Goal: Find specific page/section: Find specific page/section

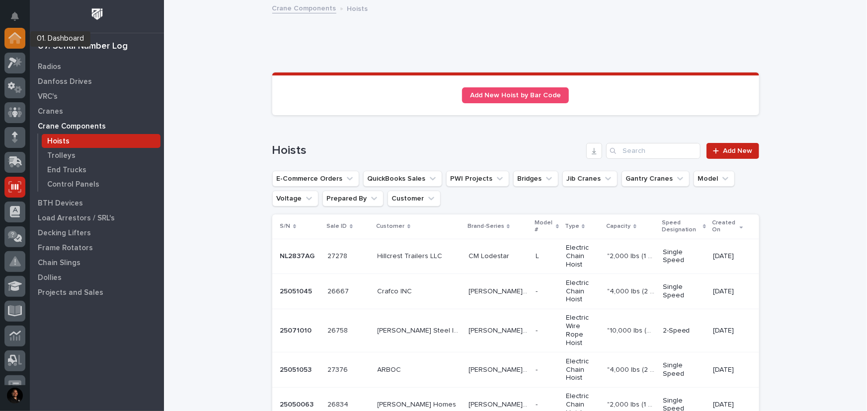
click at [16, 45] on div at bounding box center [14, 38] width 21 height 21
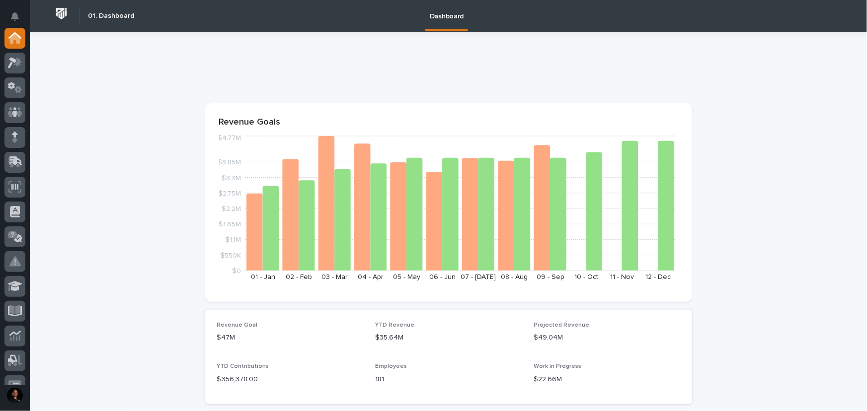
click at [644, 179] on icon "$0 $550K $1.1M $1.65M $2.2M $2.75M $3.3M $3.85M $4.77M [DATE] - [DATE] - [DATE]…" at bounding box center [448, 211] width 459 height 154
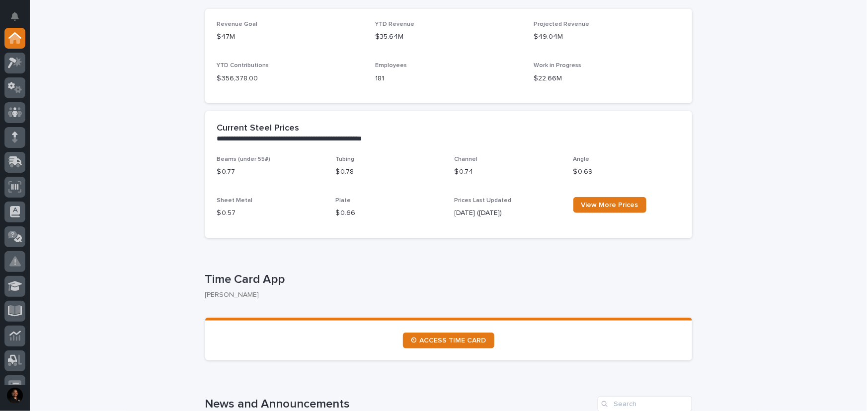
scroll to position [316, 0]
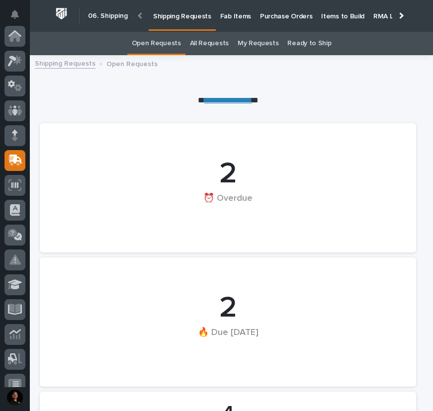
click at [341, 16] on p "Items to Build" at bounding box center [342, 10] width 43 height 21
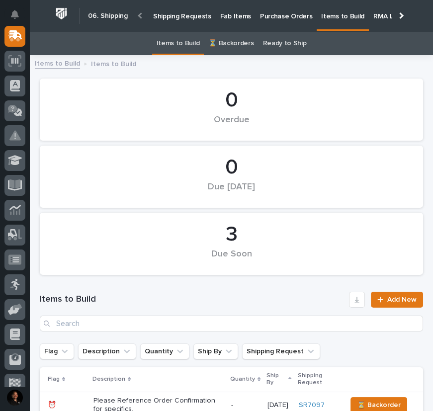
scroll to position [271, 0]
